Goal: Transaction & Acquisition: Book appointment/travel/reservation

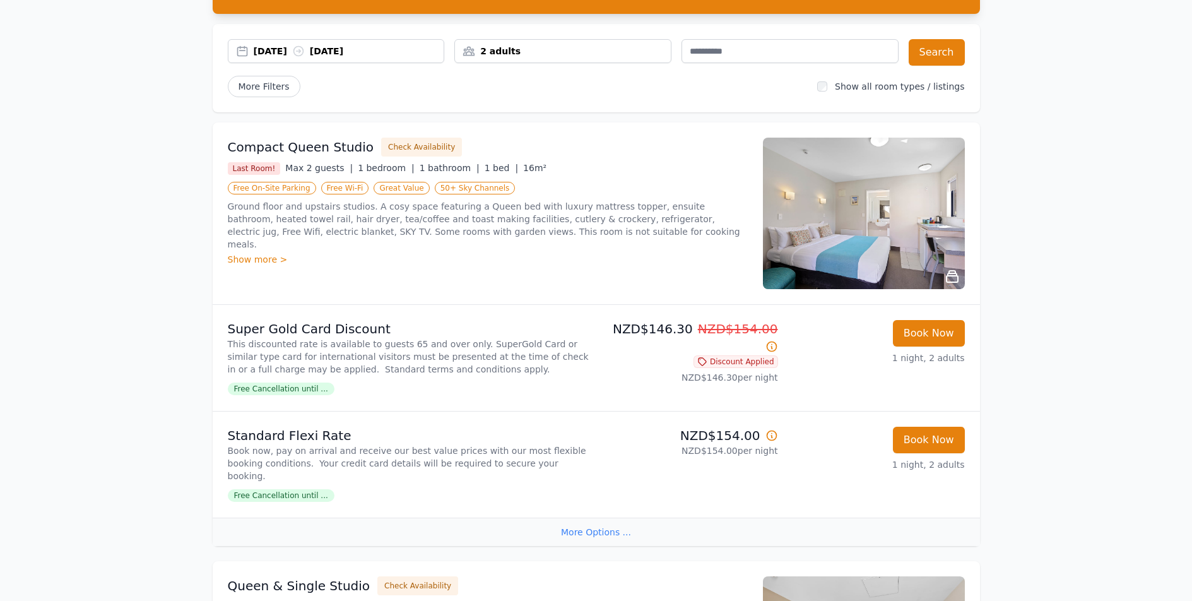
scroll to position [246, 0]
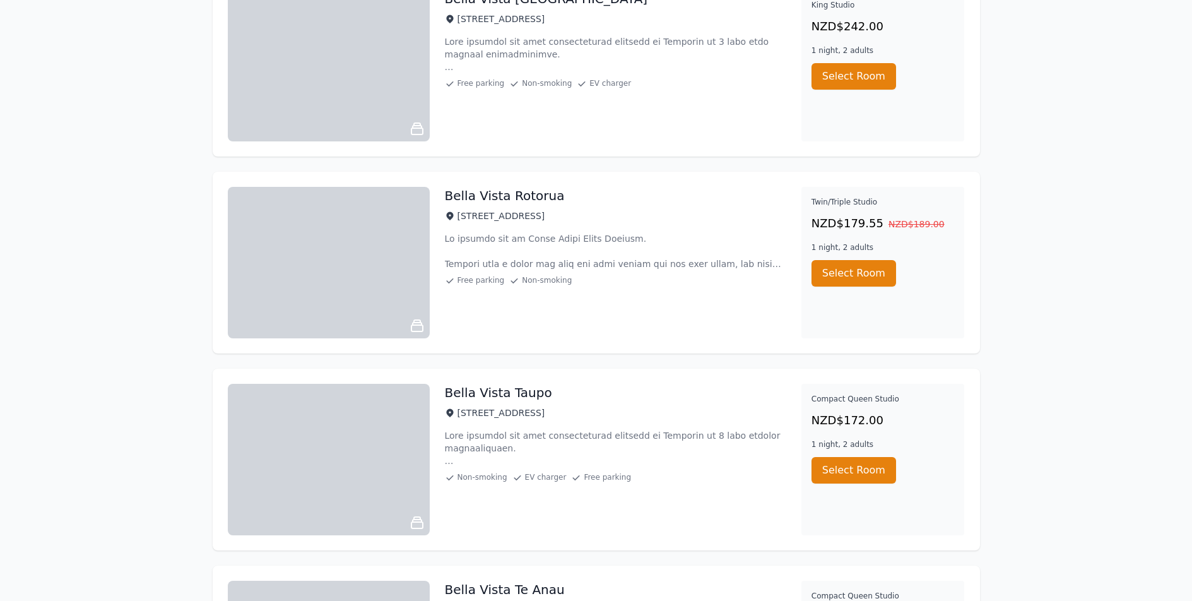
scroll to position [3070, 0]
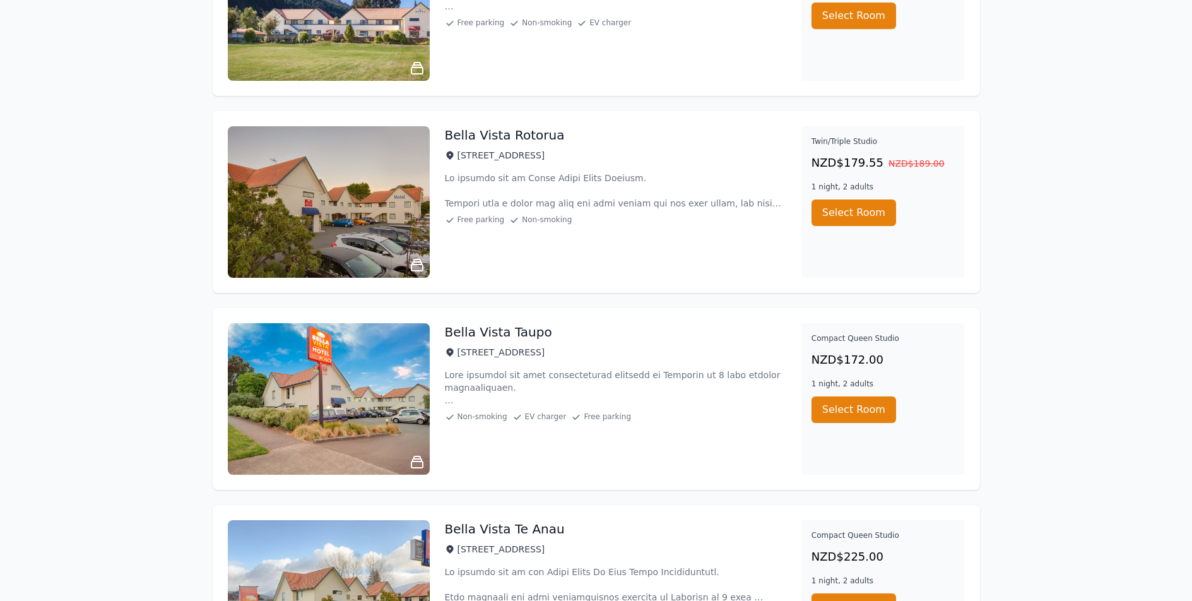
click at [358, 357] on img at bounding box center [329, 398] width 202 height 151
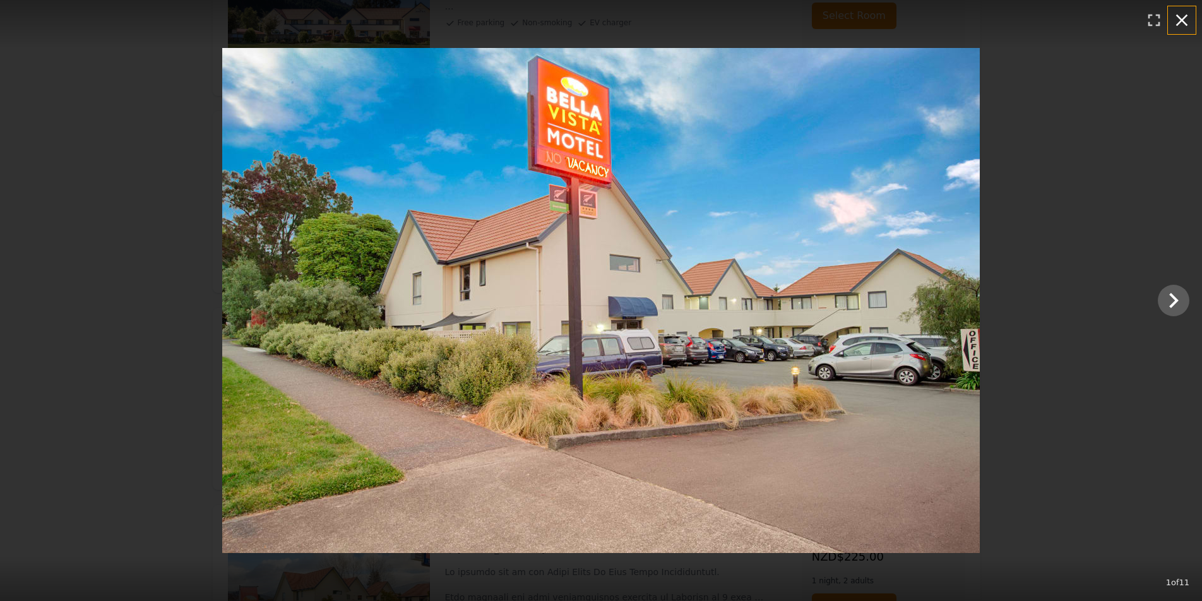
click at [1173, 27] on icon "button" at bounding box center [1182, 20] width 20 height 20
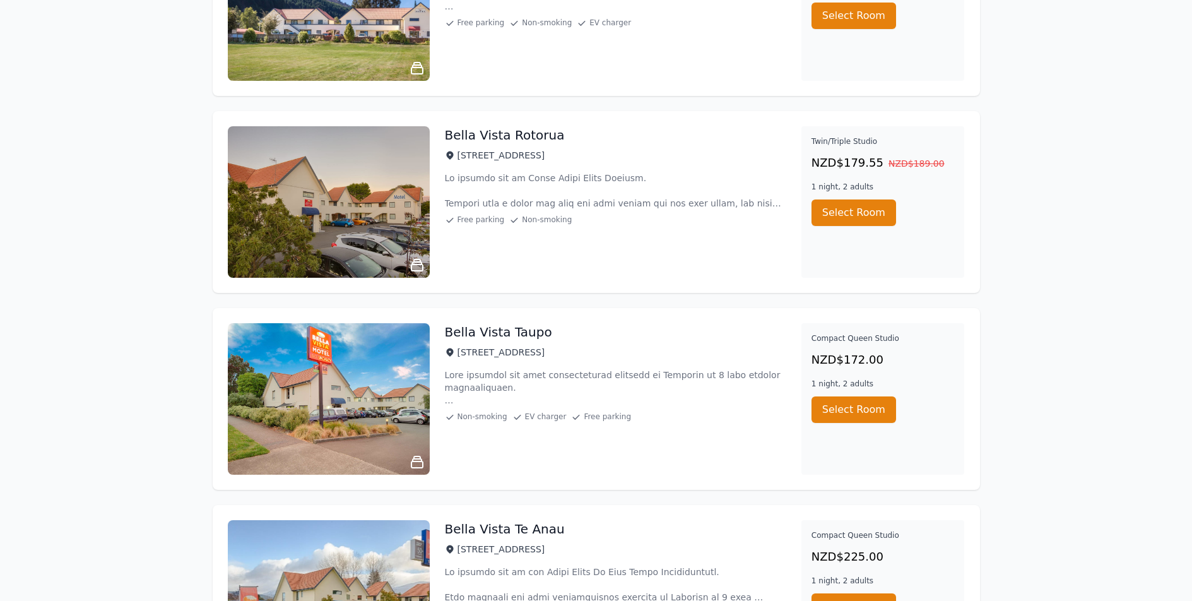
click at [530, 330] on h3 "Bella Vista Taupo" at bounding box center [498, 332] width 107 height 18
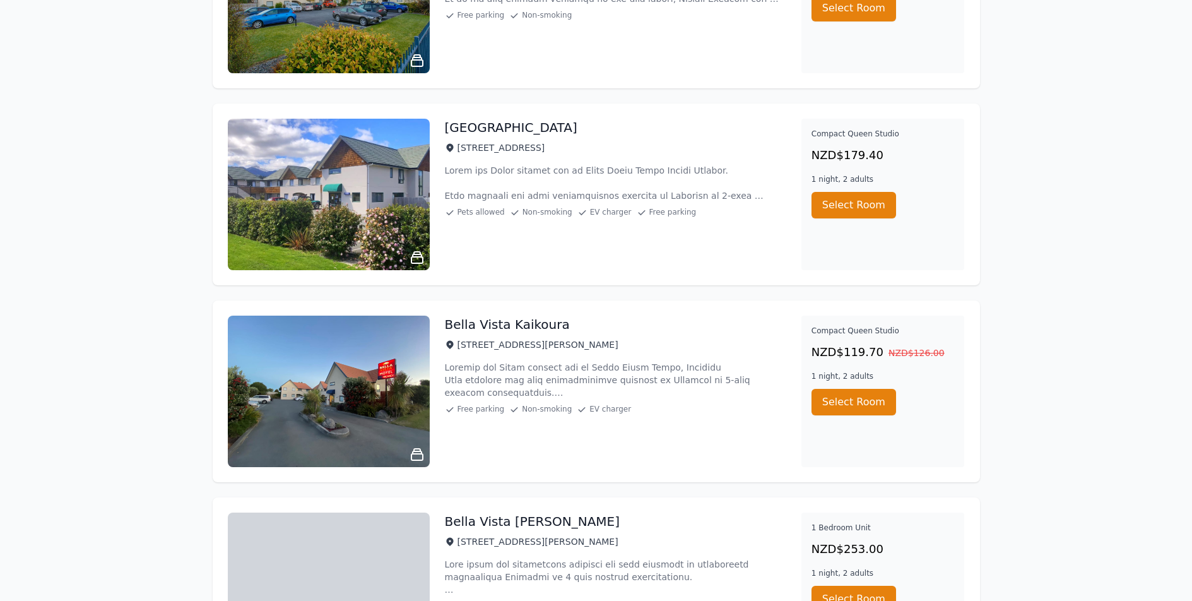
scroll to position [1226, 0]
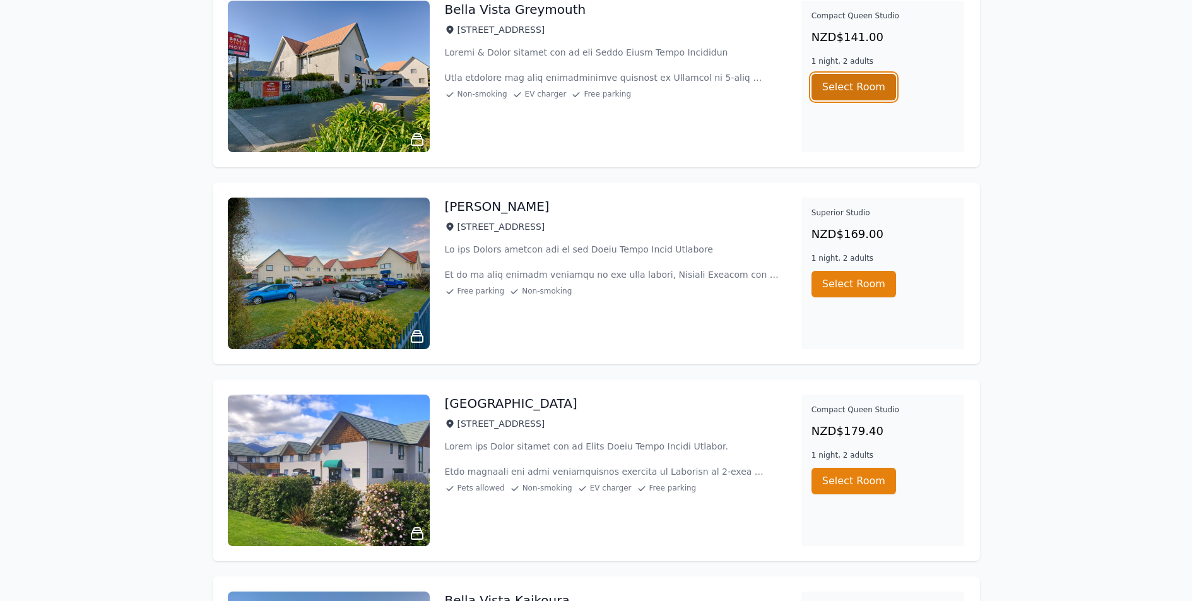
click at [846, 89] on button "Select Room" at bounding box center [854, 87] width 85 height 27
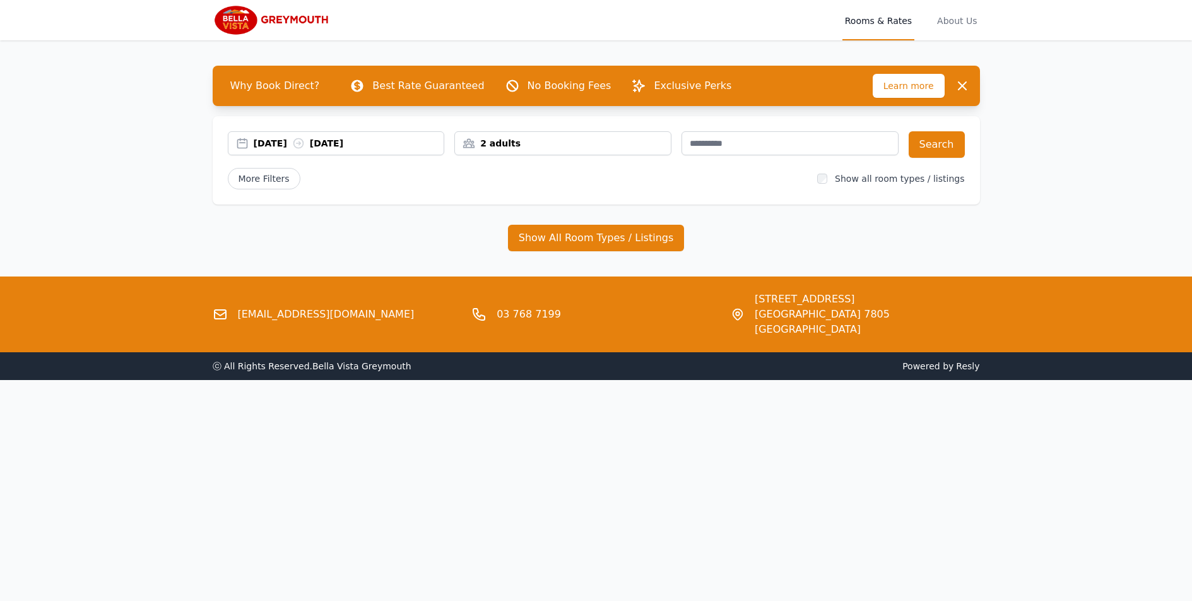
scroll to position [57, 0]
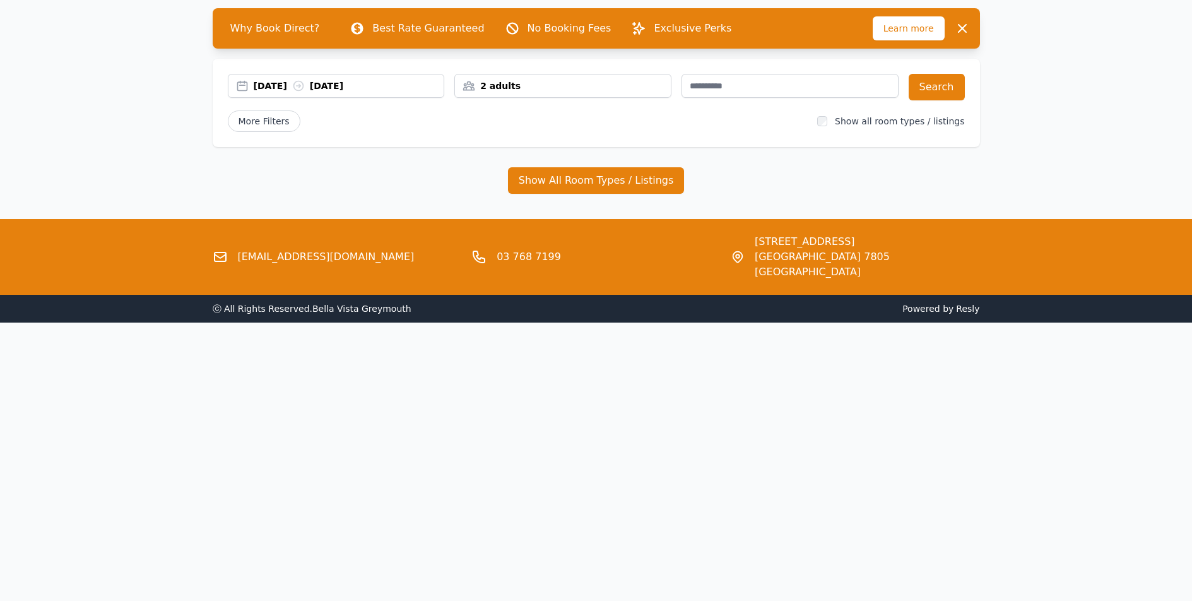
click at [586, 202] on div "Why Book Direct? Best Rate Guaranteed No Booking Fees Exclusive Perks Learn mor…" at bounding box center [597, 101] width 808 height 236
click at [595, 185] on button "Show All Room Types / Listings" at bounding box center [596, 180] width 177 height 27
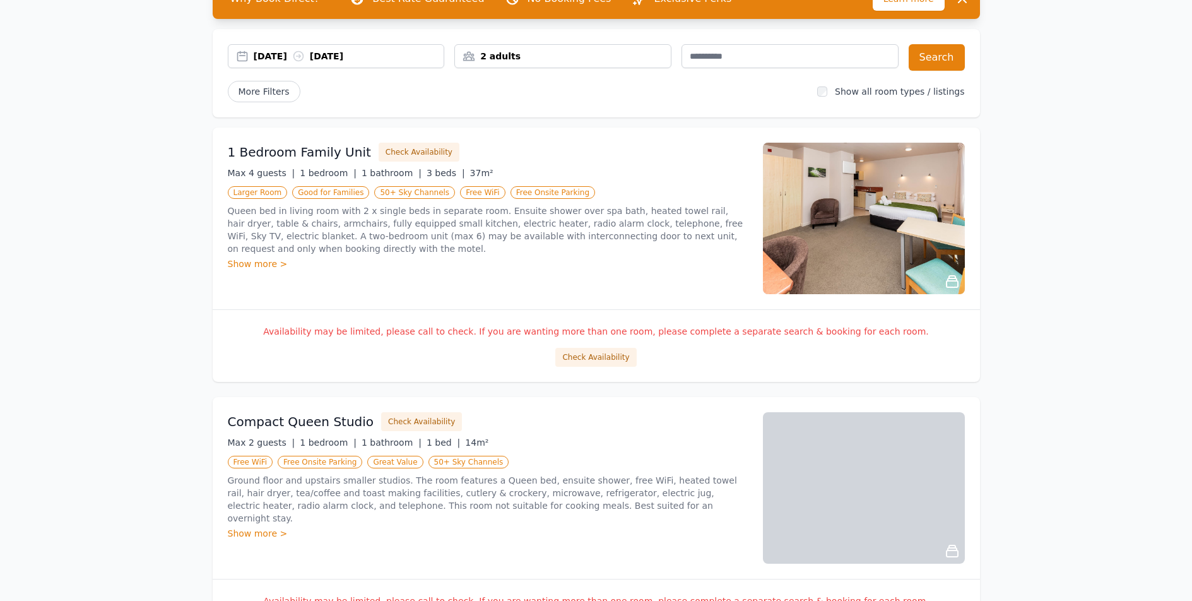
scroll to position [0, 0]
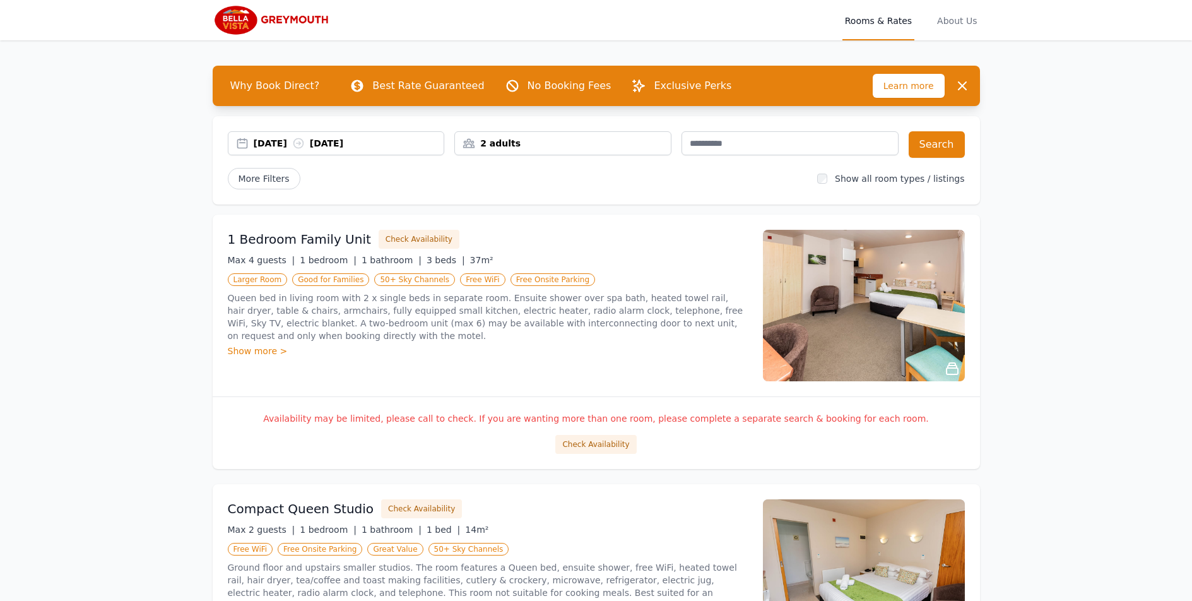
click at [287, 147] on div "[DATE] [DATE]" at bounding box center [349, 143] width 191 height 13
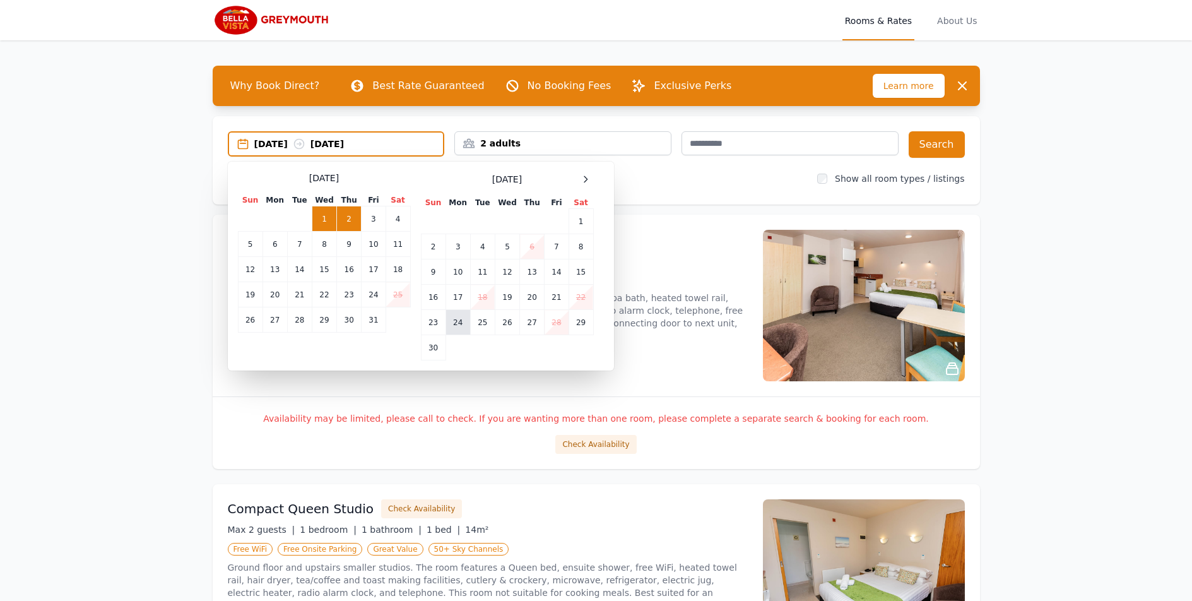
click at [453, 323] on td "24" at bounding box center [458, 322] width 25 height 25
click at [525, 326] on td "27" at bounding box center [532, 322] width 25 height 25
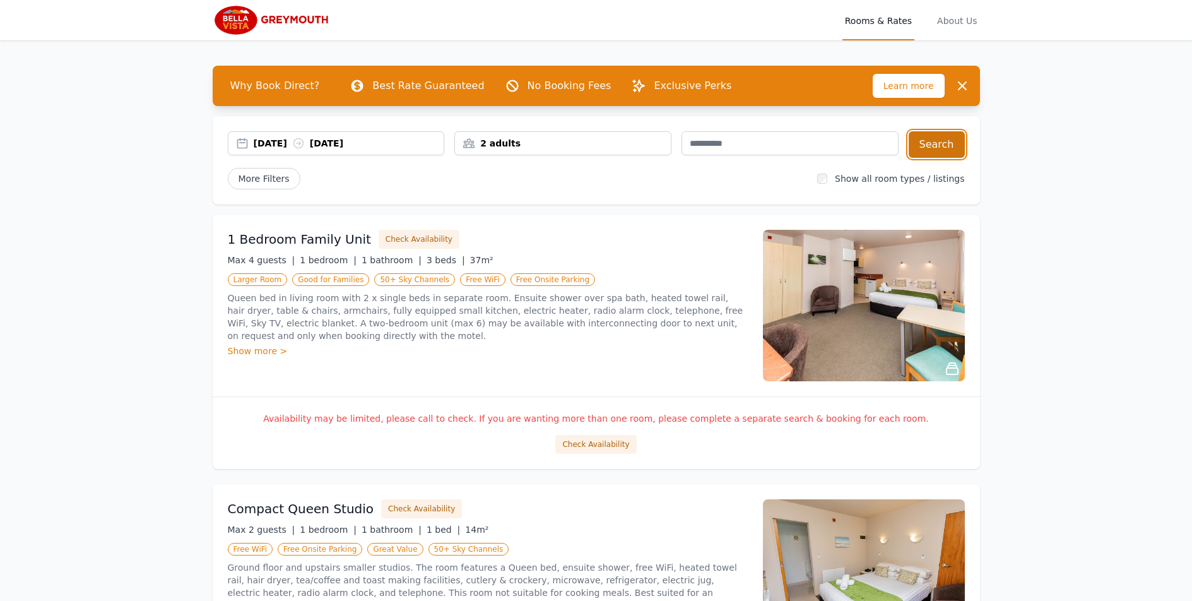
click at [951, 144] on button "Search" at bounding box center [937, 144] width 56 height 27
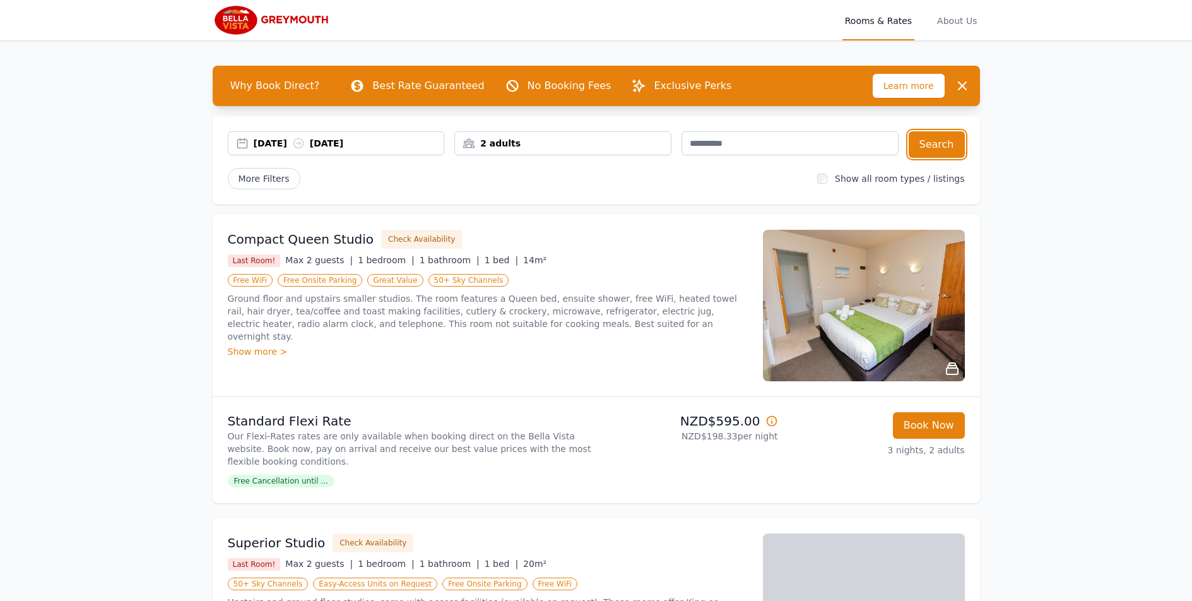
scroll to position [133, 0]
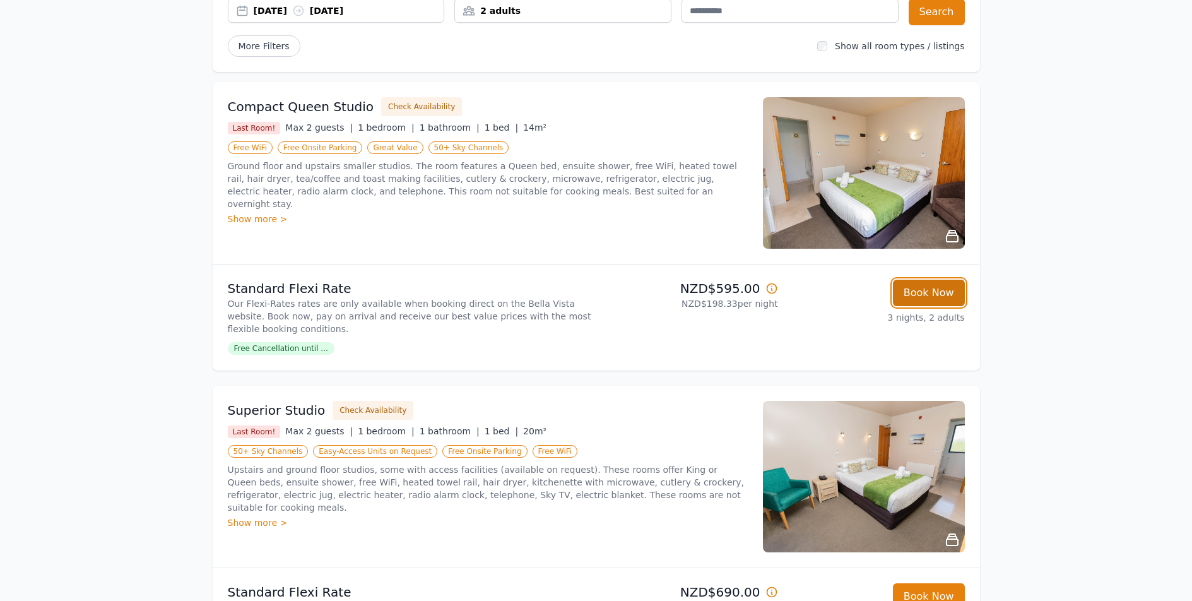
click at [936, 297] on button "Book Now" at bounding box center [929, 293] width 72 height 27
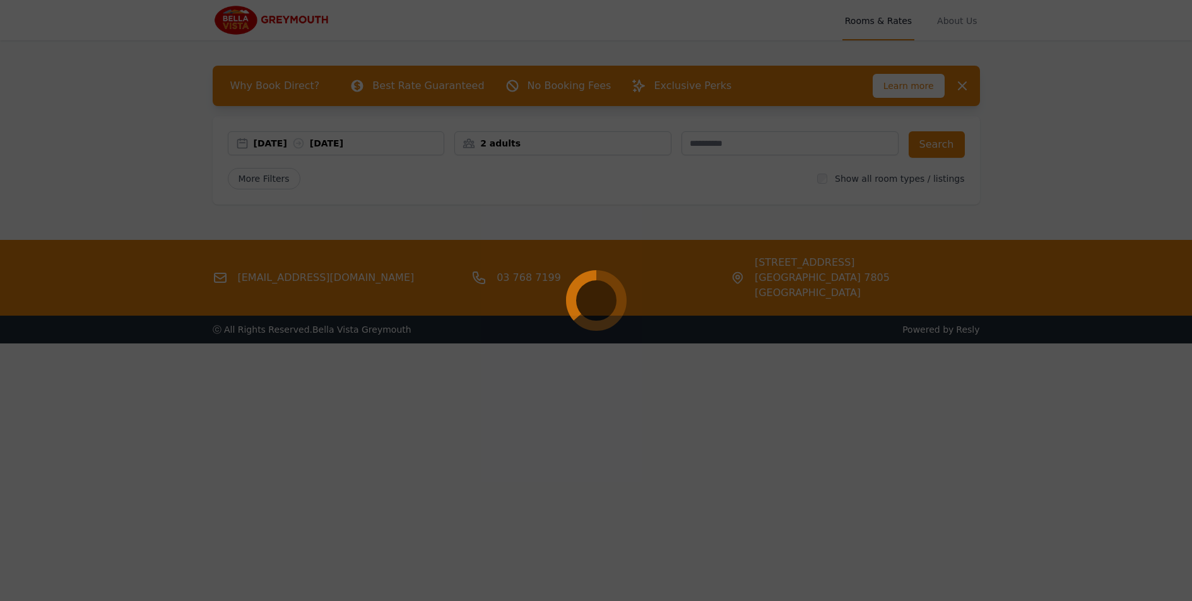
select select "**"
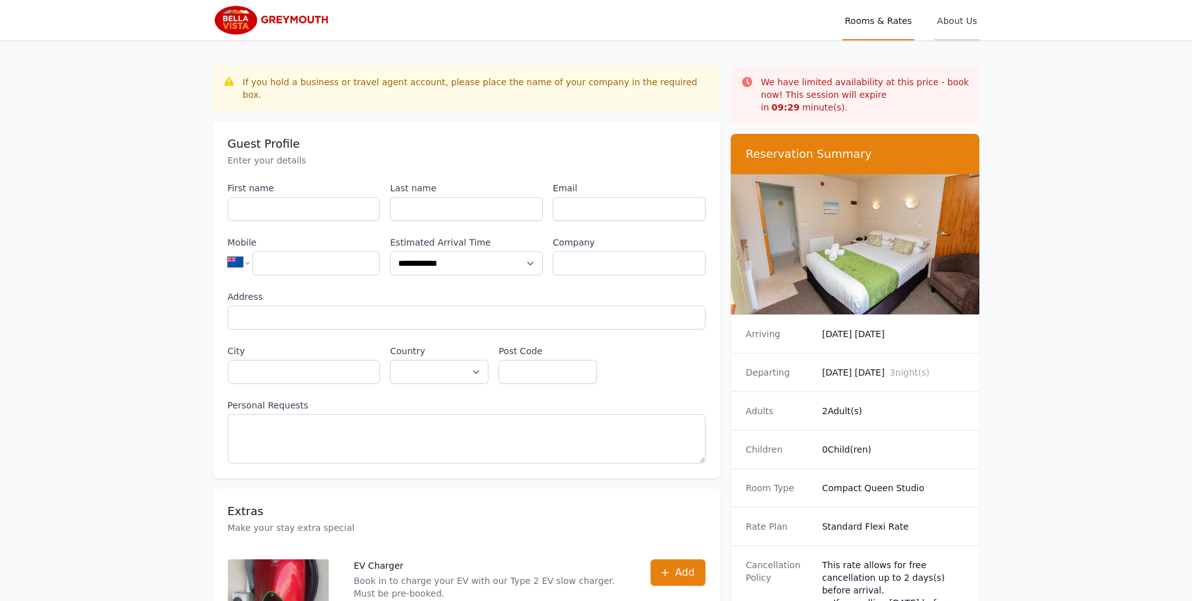
click at [944, 23] on span "About Us" at bounding box center [957, 20] width 45 height 40
